Goal: Information Seeking & Learning: Learn about a topic

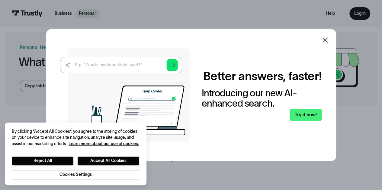
click at [323, 39] on icon at bounding box center [324, 39] width 7 height 7
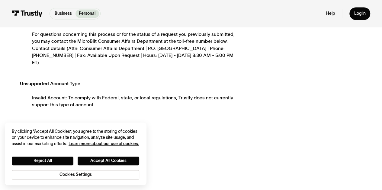
scroll to position [483, 0]
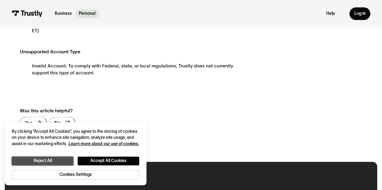
click at [62, 161] on button "Reject All" at bounding box center [43, 161] width 62 height 9
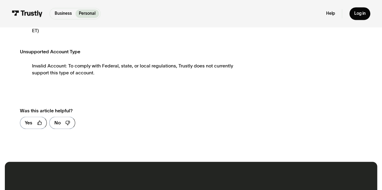
click at [360, 88] on div "**********" at bounding box center [191, 111] width 342 height 46
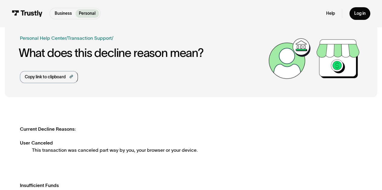
scroll to position [0, 0]
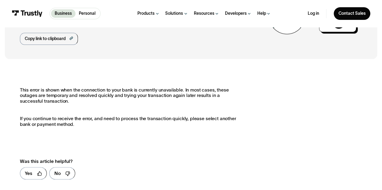
scroll to position [90, 0]
